Goal: Task Accomplishment & Management: Complete application form

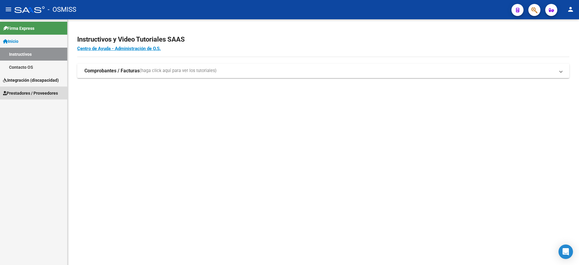
click at [28, 94] on span "Prestadores / Proveedores" at bounding box center [30, 93] width 55 height 7
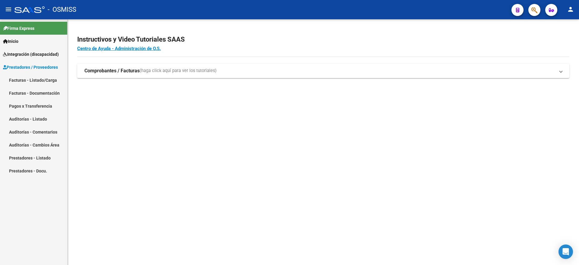
click at [36, 80] on link "Facturas - Listado/Carga" at bounding box center [33, 80] width 67 height 13
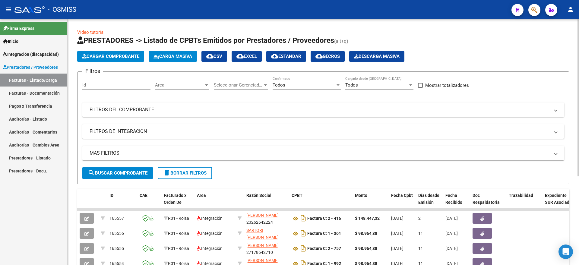
click at [118, 54] on span "Cargar Comprobante" at bounding box center [110, 56] width 57 height 5
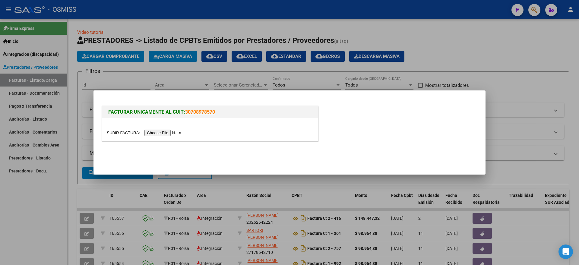
click at [176, 134] on input "file" at bounding box center [145, 133] width 76 height 6
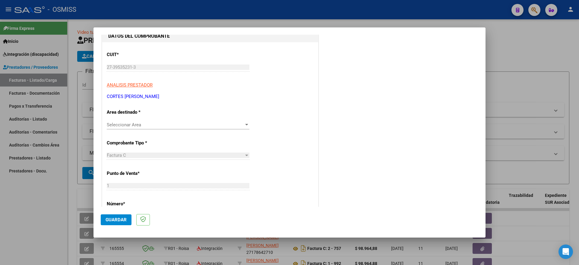
scroll to position [75, 0]
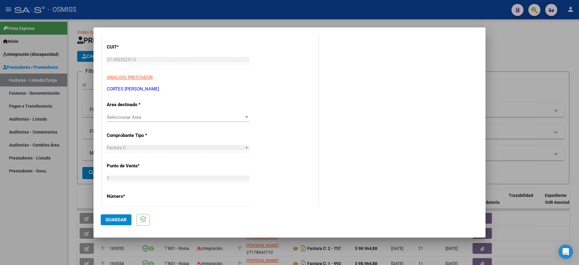
click at [188, 118] on span "Seleccionar Area" at bounding box center [175, 117] width 137 height 5
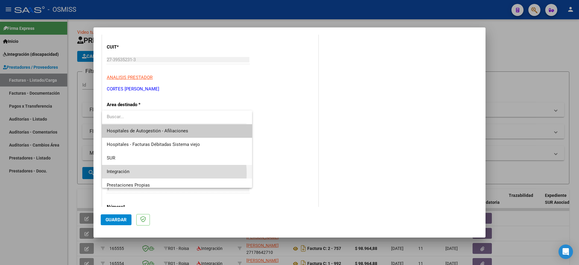
click at [157, 173] on span "Integración" at bounding box center [177, 172] width 141 height 14
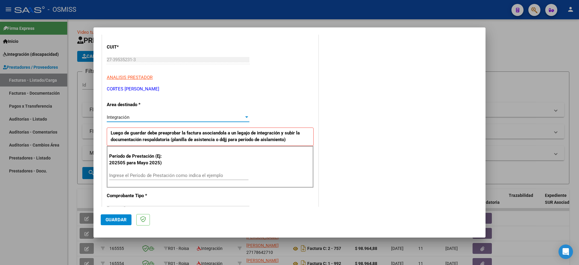
click at [157, 174] on input "Ingrese el Período de Prestación como indica el ejemplo" at bounding box center [178, 175] width 139 height 5
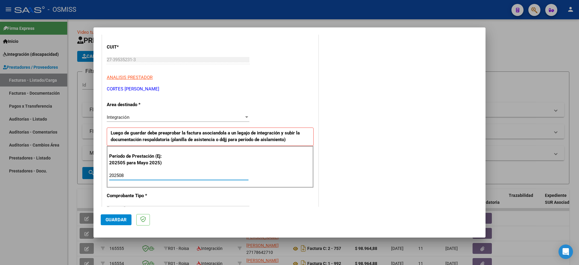
type input "202508"
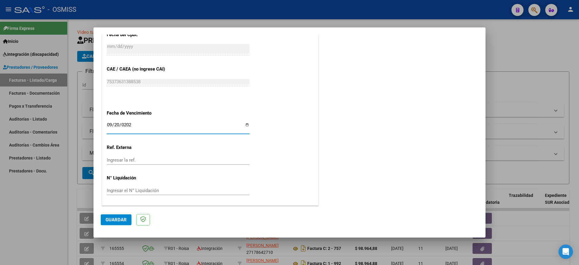
type input "[DATE]"
click at [113, 215] on button "Guardar" at bounding box center [116, 219] width 31 height 11
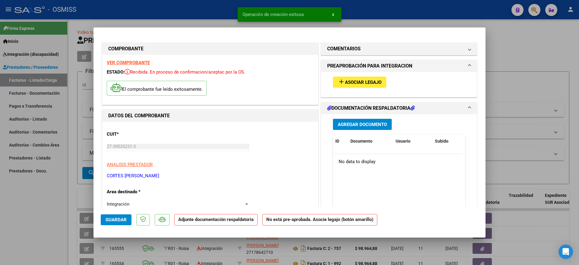
click at [348, 86] on button "add Asociar Legajo" at bounding box center [359, 82] width 53 height 11
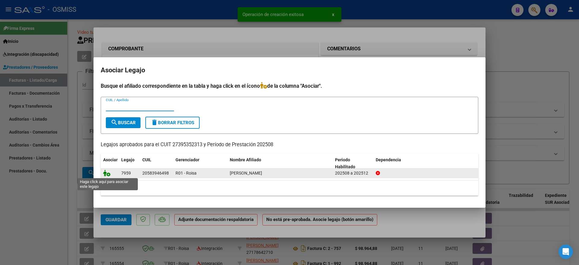
click at [107, 175] on icon at bounding box center [106, 173] width 7 height 7
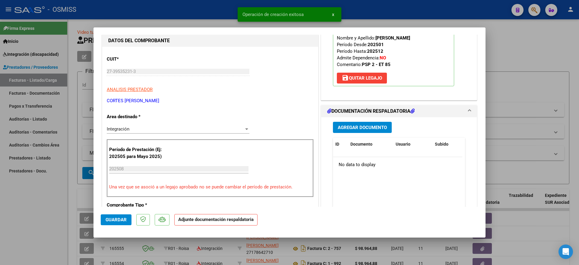
scroll to position [75, 0]
click at [373, 125] on span "Agregar Documento" at bounding box center [362, 127] width 49 height 5
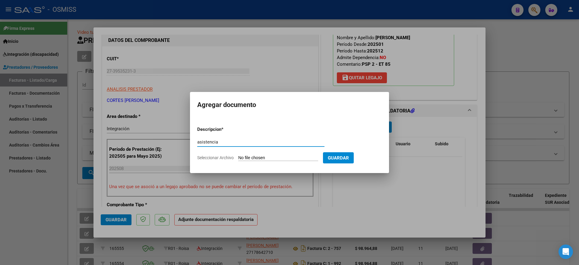
type input "asistencia"
click at [270, 159] on input "Seleccionar Archivo" at bounding box center [278, 158] width 80 height 6
type input "C:\fakepath\asistenciaÇ.pdf"
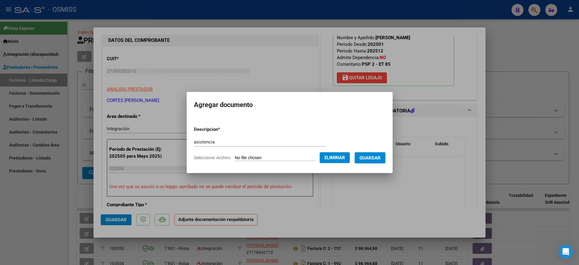
click at [381, 156] on span "Guardar" at bounding box center [370, 157] width 21 height 5
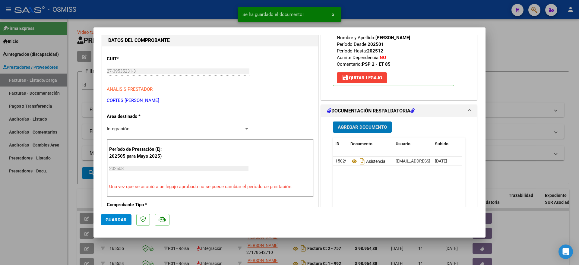
click at [118, 217] on span "Guardar" at bounding box center [116, 219] width 21 height 5
click at [22, 221] on div at bounding box center [289, 132] width 579 height 265
type input "$ 0,00"
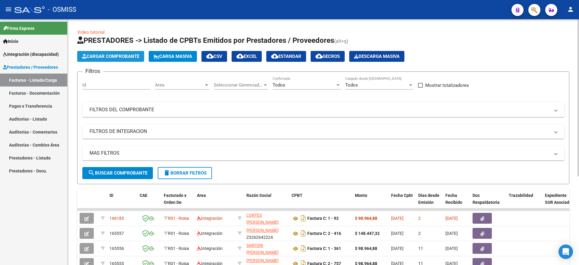
click at [99, 59] on span "Cargar Comprobante" at bounding box center [110, 56] width 57 height 5
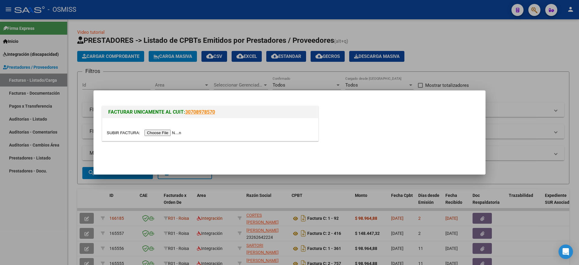
click at [157, 137] on div at bounding box center [210, 129] width 216 height 23
click at [161, 135] on input "file" at bounding box center [145, 133] width 76 height 6
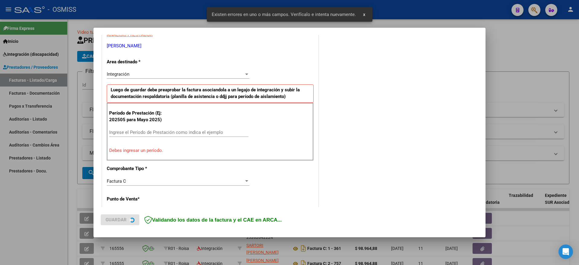
scroll to position [124, 0]
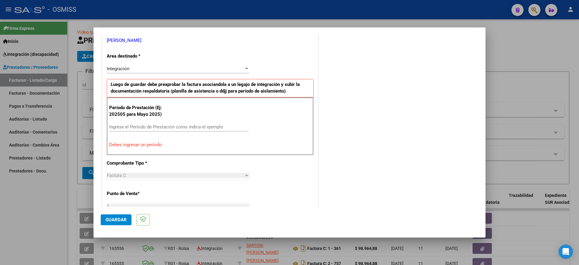
click at [173, 123] on div "Ingrese el Período de Prestación como indica el ejemplo" at bounding box center [178, 126] width 139 height 9
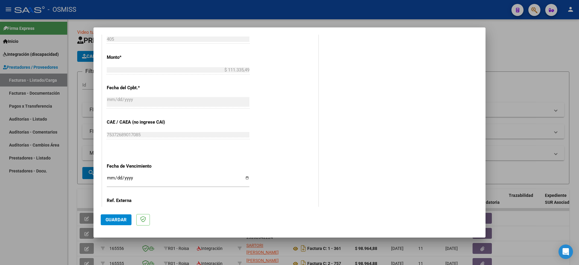
scroll to position [350, 0]
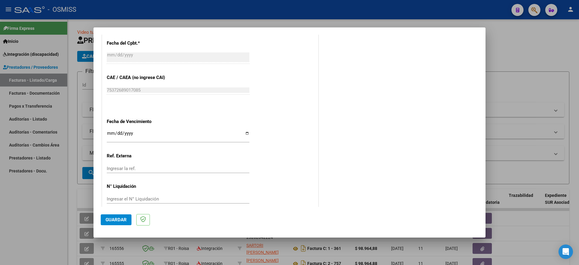
type input "202508"
click at [109, 135] on input "Ingresar la fecha" at bounding box center [178, 136] width 143 height 10
type input "[DATE]"
click at [109, 222] on span "Guardar" at bounding box center [116, 219] width 21 height 5
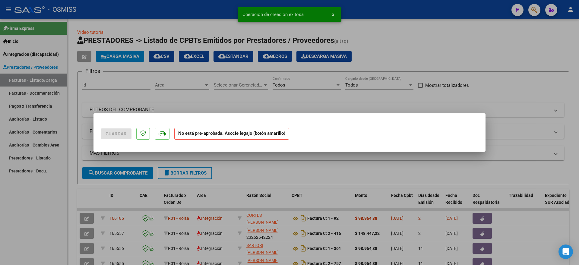
scroll to position [0, 0]
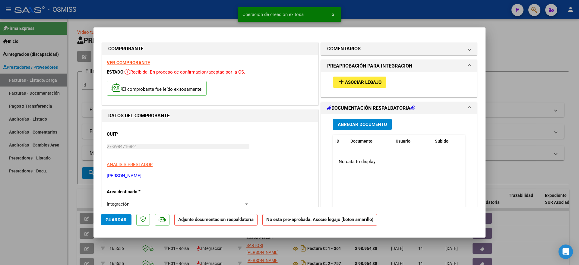
click at [361, 80] on span "Asociar Legajo" at bounding box center [363, 82] width 37 height 5
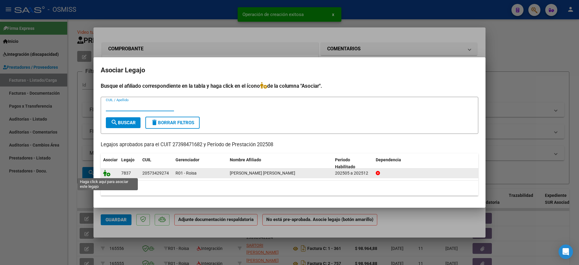
click at [109, 173] on icon at bounding box center [106, 173] width 7 height 7
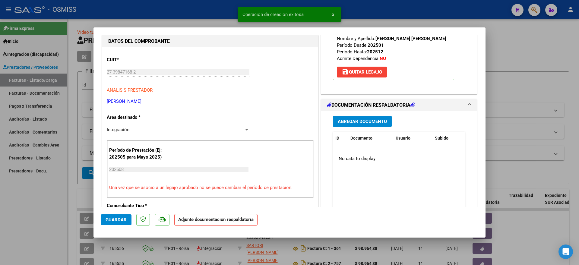
scroll to position [75, 0]
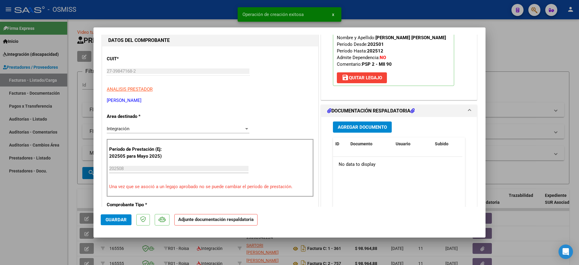
click at [378, 122] on button "Agregar Documento" at bounding box center [362, 127] width 59 height 11
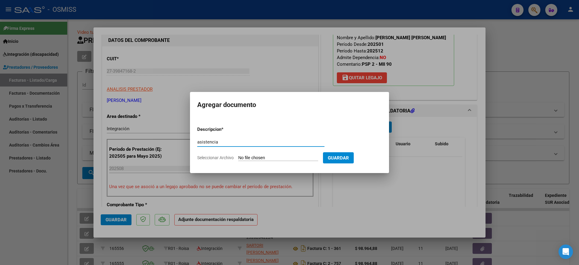
type input "asistencia"
click at [266, 154] on form "Descripcion * asistencia Escriba aquí una descripcion Seleccionar Archivo Guard…" at bounding box center [289, 144] width 185 height 44
click at [266, 159] on input "Seleccionar Archivo" at bounding box center [278, 158] width 80 height 6
type input "C:\fakepath\[PERSON_NAME] MILO - PSICOPEDAGOGIA - PRESENTISMO -.pdf"
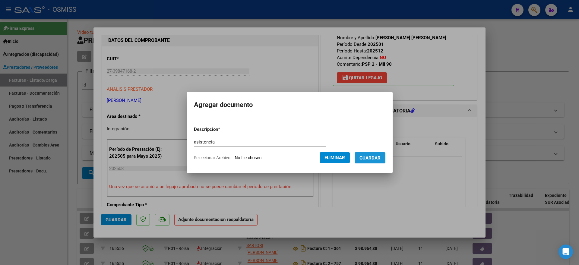
click at [383, 161] on button "Guardar" at bounding box center [370, 157] width 31 height 11
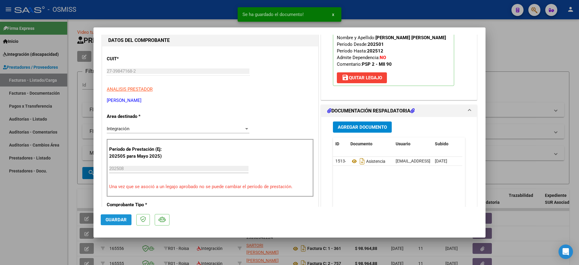
click at [108, 221] on span "Guardar" at bounding box center [116, 219] width 21 height 5
click at [68, 225] on div at bounding box center [289, 132] width 579 height 265
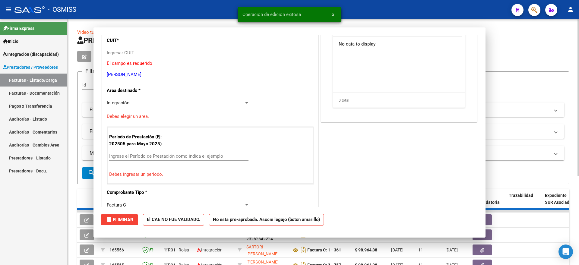
scroll to position [0, 0]
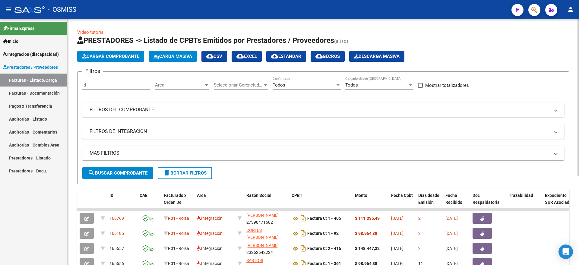
click at [116, 56] on span "Cargar Comprobante" at bounding box center [110, 56] width 57 height 5
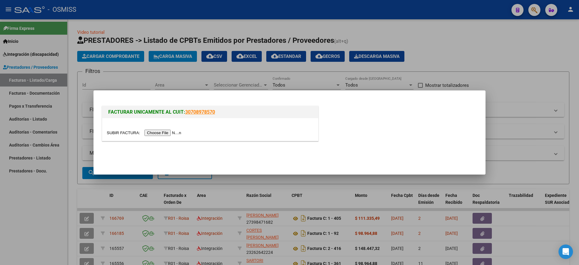
click at [155, 132] on input "file" at bounding box center [145, 133] width 76 height 6
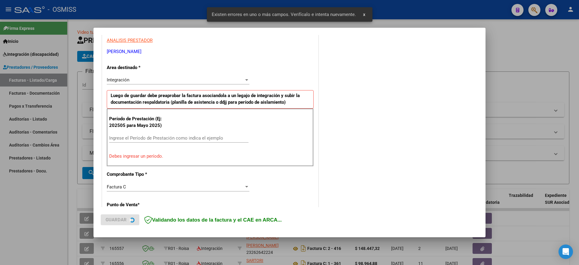
scroll to position [124, 0]
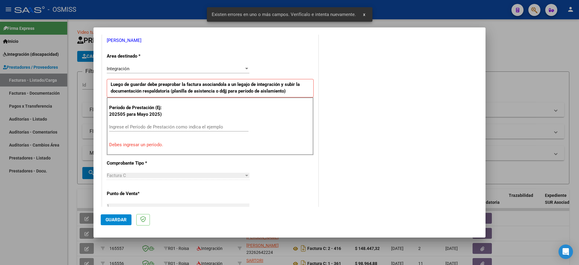
click at [197, 129] on div "Ingrese el Período de Prestación como indica el ejemplo" at bounding box center [178, 126] width 139 height 9
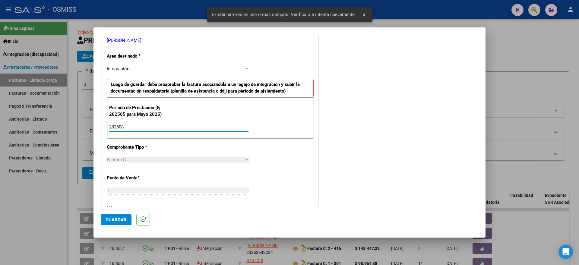
type input "202508"
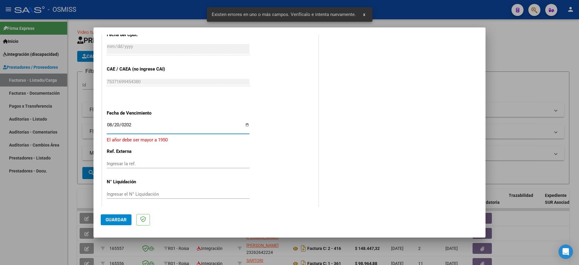
type input "[DATE]"
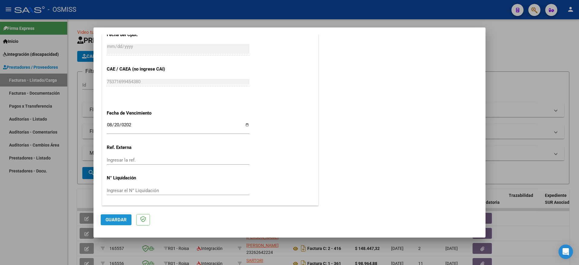
click at [117, 217] on span "Guardar" at bounding box center [116, 219] width 21 height 5
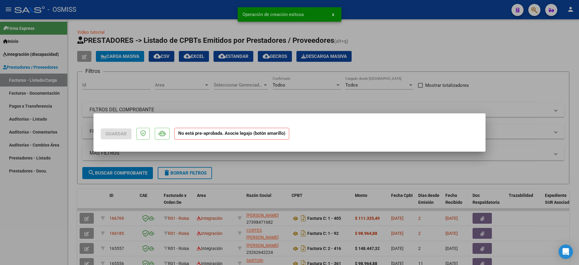
scroll to position [0, 0]
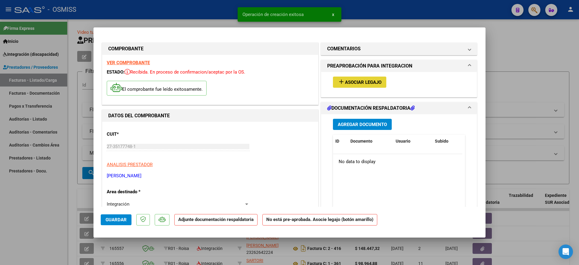
click at [366, 82] on span "Asociar Legajo" at bounding box center [363, 82] width 37 height 5
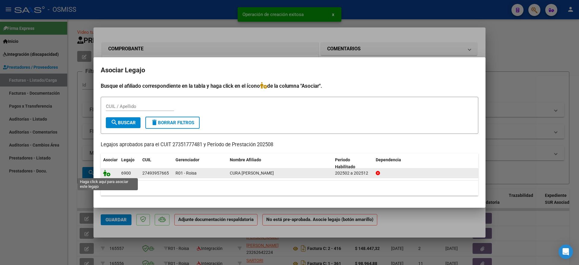
click at [109, 173] on icon at bounding box center [106, 173] width 7 height 7
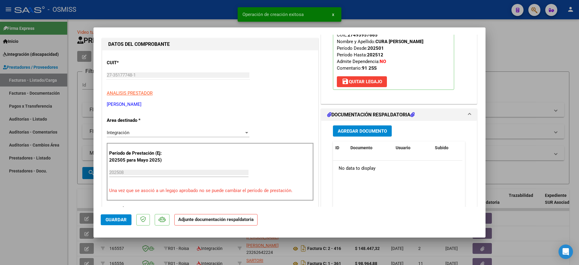
scroll to position [75, 0]
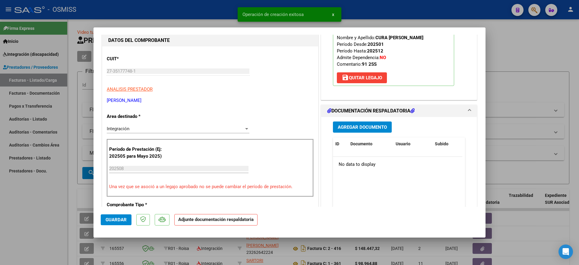
click at [349, 126] on span "Agregar Documento" at bounding box center [362, 127] width 49 height 5
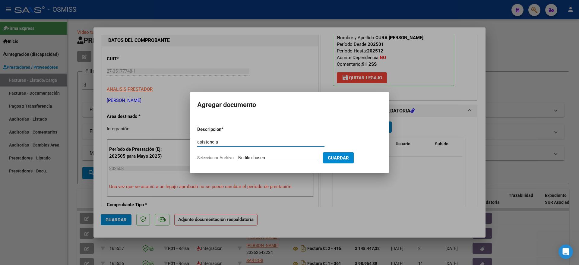
type input "asistencia"
click at [268, 158] on input "Seleccionar Archivo" at bounding box center [278, 158] width 80 height 6
type input "C:\fakepath\CamScanner [DATE] 0006_250911_000621.pdf"
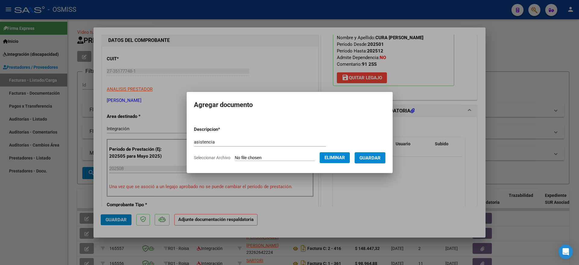
click at [381, 157] on span "Guardar" at bounding box center [370, 157] width 21 height 5
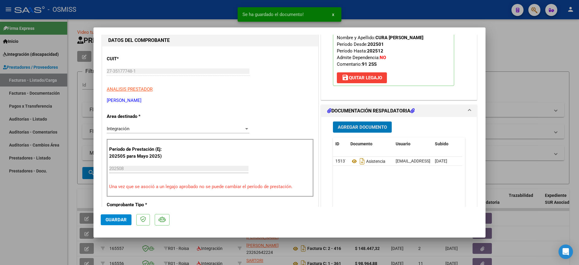
click at [109, 219] on span "Guardar" at bounding box center [116, 219] width 21 height 5
click at [30, 234] on div at bounding box center [289, 132] width 579 height 265
type input "$ 0,00"
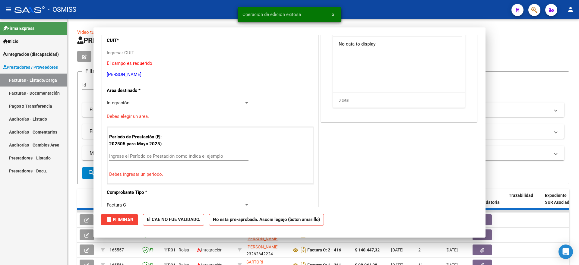
scroll to position [57, 0]
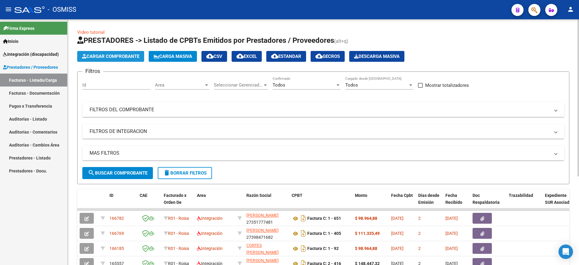
click at [106, 58] on span "Cargar Comprobante" at bounding box center [110, 56] width 57 height 5
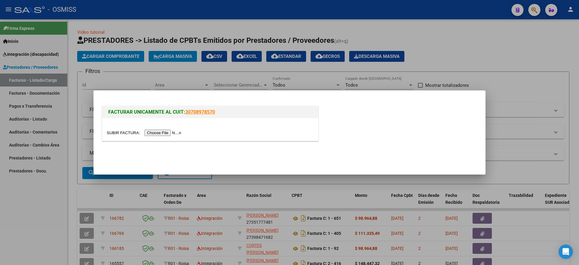
click at [161, 131] on input "file" at bounding box center [145, 133] width 76 height 6
click at [175, 132] on input "file" at bounding box center [145, 133] width 76 height 6
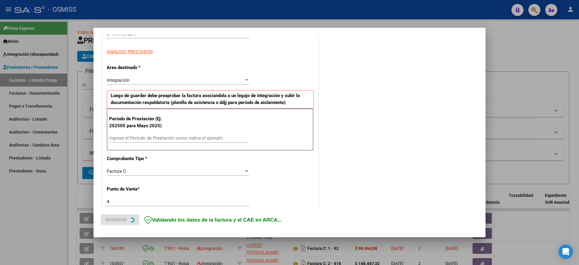
scroll to position [113, 0]
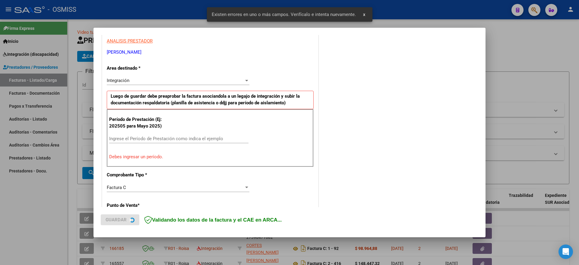
click at [170, 139] on input "Ingrese el Período de Prestación como indica el ejemplo" at bounding box center [178, 138] width 139 height 5
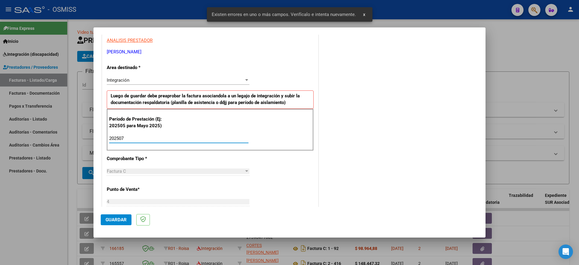
type input "202507"
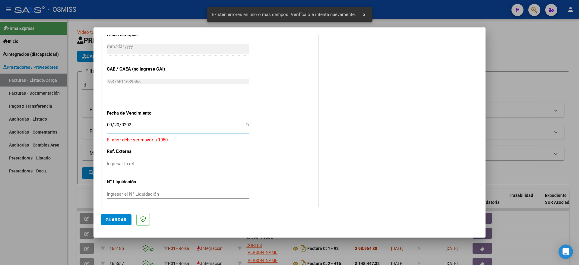
type input "[DATE]"
click at [117, 218] on span "Guardar" at bounding box center [116, 219] width 21 height 5
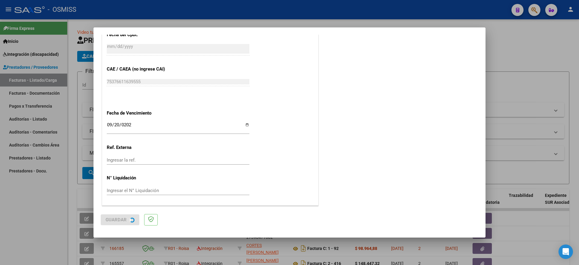
scroll to position [0, 0]
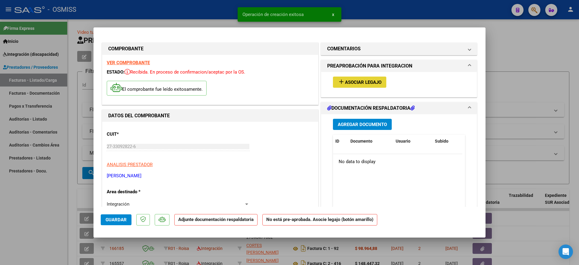
click at [357, 87] on button "add Asociar Legajo" at bounding box center [359, 82] width 53 height 11
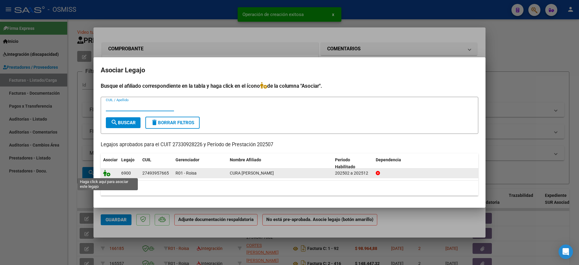
click at [108, 175] on icon at bounding box center [106, 173] width 7 height 7
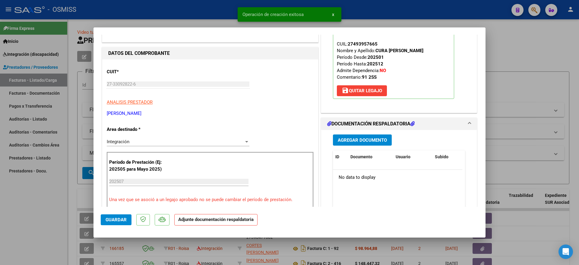
scroll to position [75, 0]
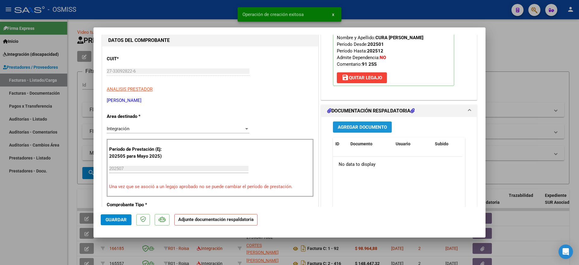
click at [356, 128] on span "Agregar Documento" at bounding box center [362, 127] width 49 height 5
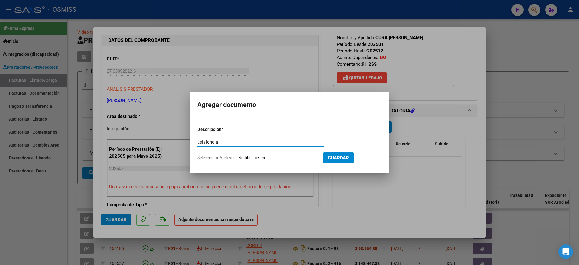
type input "asistencia"
click at [266, 161] on form "Descripcion * asistencia Escriba aquí una descripcion Seleccionar Archivo Guard…" at bounding box center [289, 144] width 185 height 44
click at [278, 158] on input "Seleccionar Archivo" at bounding box center [278, 158] width 80 height 6
type input "C:\fakepath\Asistencia Zami [DATE][PERSON_NAME]. Carpio.pdf"
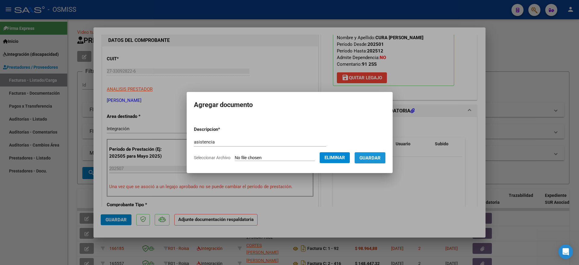
click at [381, 160] on button "Guardar" at bounding box center [370, 157] width 31 height 11
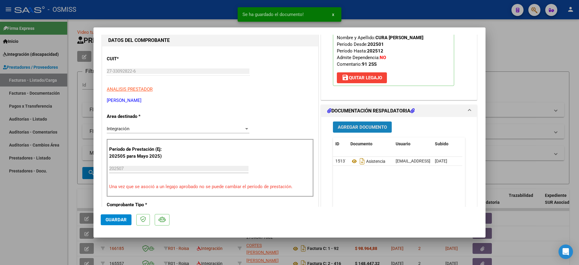
click at [359, 125] on span "Agregar Documento" at bounding box center [362, 127] width 49 height 5
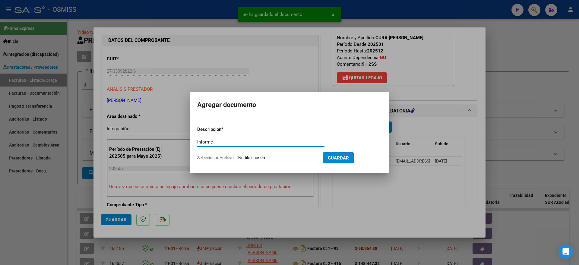
type input "informe"
click at [279, 157] on input "Seleccionar Archivo" at bounding box center [278, 158] width 80 height 6
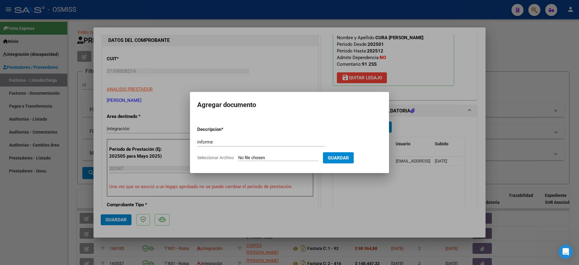
click at [333, 210] on div at bounding box center [289, 132] width 579 height 265
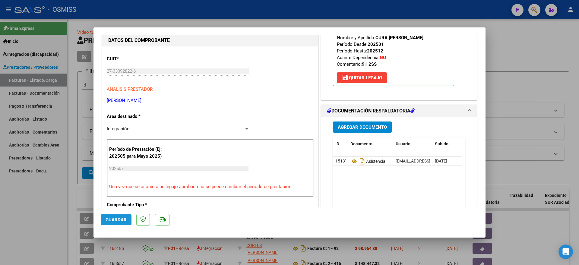
click at [119, 220] on span "Guardar" at bounding box center [116, 219] width 21 height 5
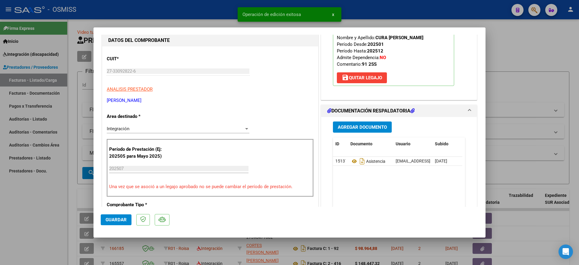
click at [41, 222] on div at bounding box center [289, 132] width 579 height 265
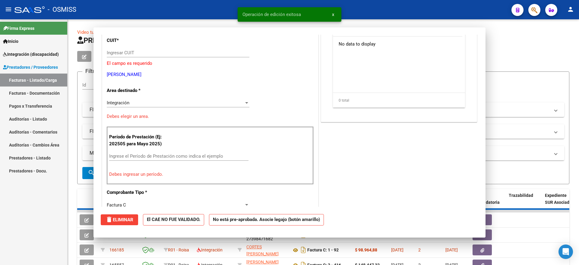
scroll to position [0, 0]
